Goal: Check status: Check status

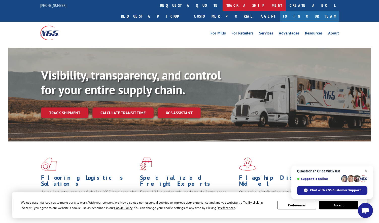
click at [223, 4] on link "track a shipment" at bounding box center [254, 5] width 63 height 11
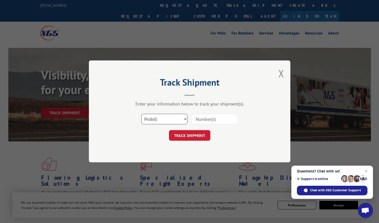
click at [179, 118] on select "Select category... Probill BOL PO" at bounding box center [164, 119] width 46 height 11
select select "po"
click at [141, 114] on select "Select category... Probill BOL PO" at bounding box center [164, 119] width 46 height 11
click at [185, 118] on select "Select category... Probill BOL PO" at bounding box center [164, 119] width 46 height 11
click at [141, 114] on select "Select category... Probill BOL PO" at bounding box center [164, 119] width 46 height 11
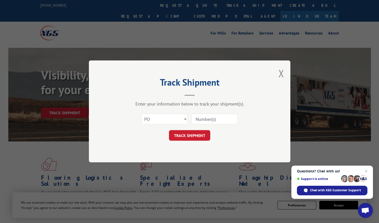
click at [210, 122] on input at bounding box center [215, 119] width 46 height 11
paste input "28546"
click at [216, 118] on input "28546" at bounding box center [215, 119] width 46 height 11
paste input "95458158"
type input "295458158"
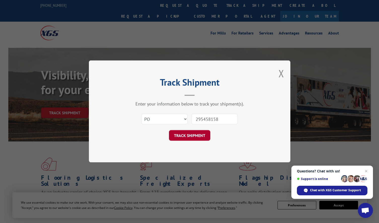
click at [203, 133] on button "TRACK SHIPMENT" at bounding box center [189, 136] width 41 height 11
